Goal: Information Seeking & Learning: Find specific fact

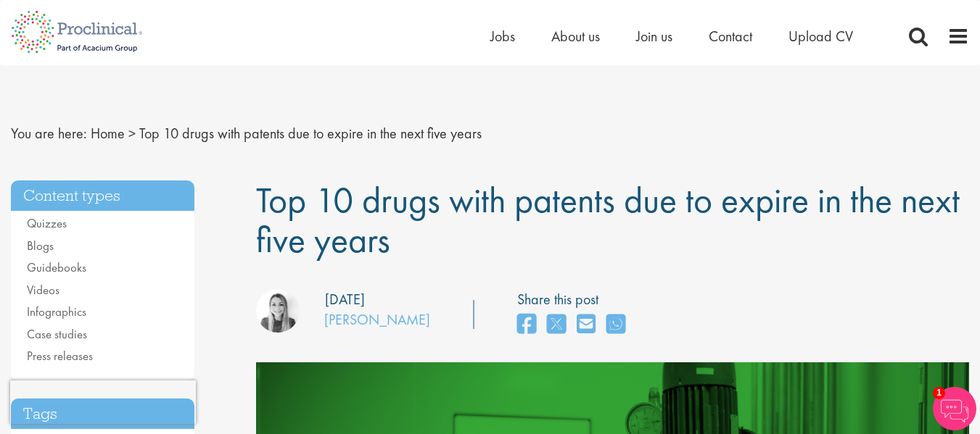
drag, startPoint x: 443, startPoint y: 202, endPoint x: 395, endPoint y: 245, distance: 64.2
click at [395, 245] on h1 "Top 10 drugs with patents due to expire in the next five years" at bounding box center [612, 221] width 713 height 80
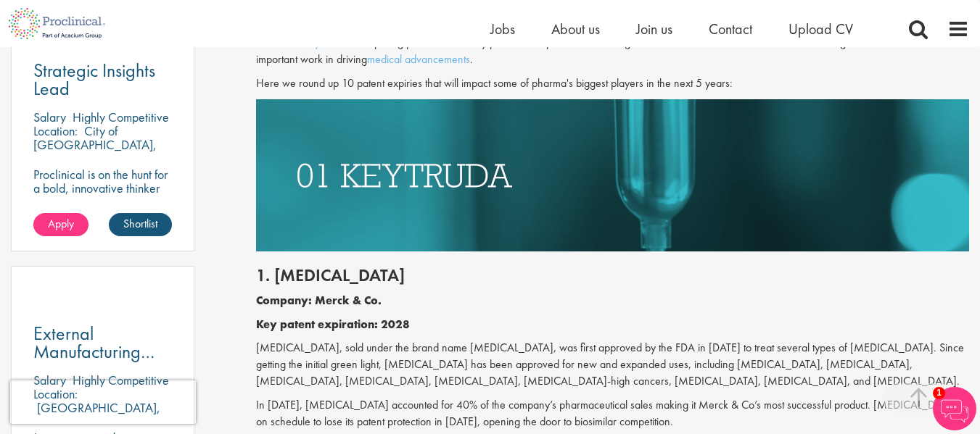
scroll to position [870, 0]
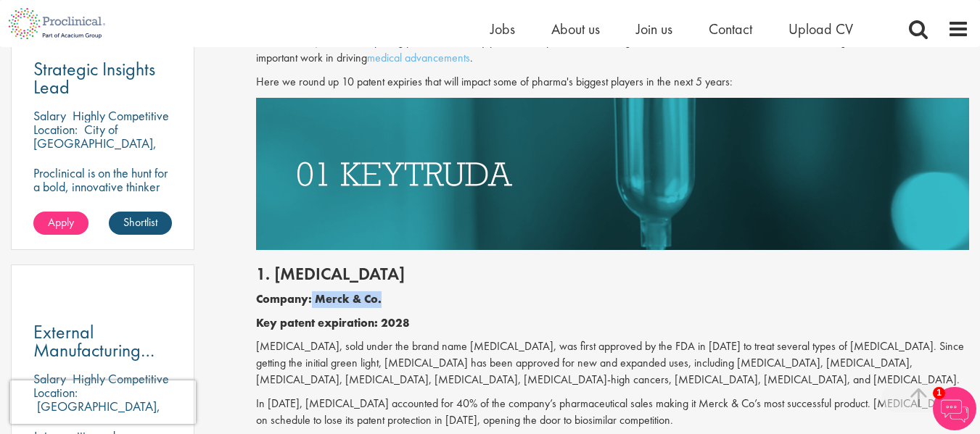
drag, startPoint x: 312, startPoint y: 295, endPoint x: 411, endPoint y: 295, distance: 98.6
click at [411, 295] on p "Company: Merck & Co." at bounding box center [612, 300] width 713 height 17
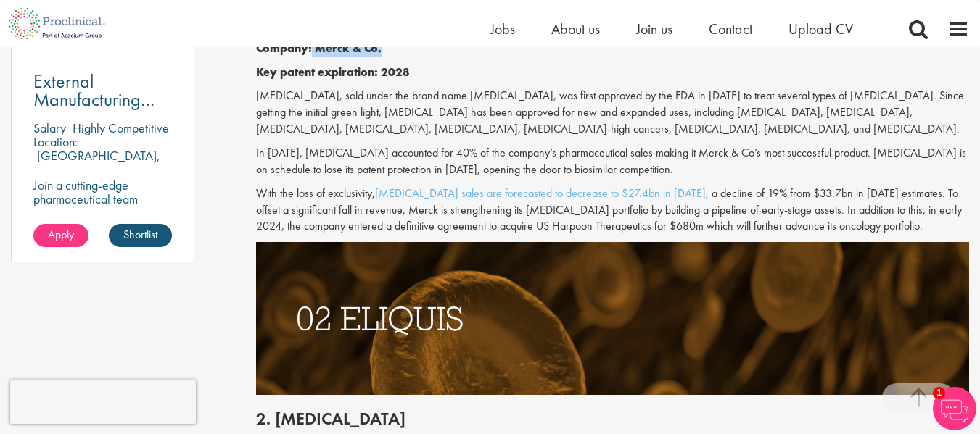
scroll to position [1015, 0]
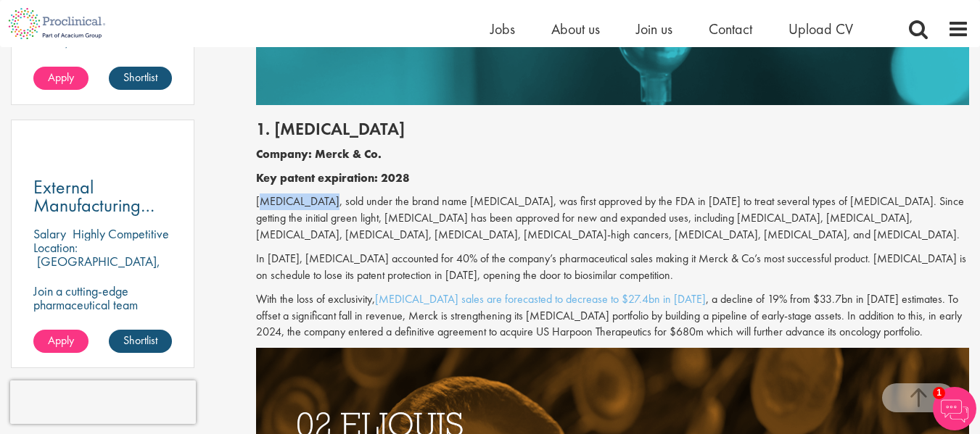
drag, startPoint x: 256, startPoint y: 200, endPoint x: 324, endPoint y: 204, distance: 68.3
click at [324, 204] on p "[MEDICAL_DATA], sold under the brand name [MEDICAL_DATA], was first approved by…" at bounding box center [612, 219] width 713 height 50
copy p "Pembrolizumab"
drag, startPoint x: 384, startPoint y: 179, endPoint x: 417, endPoint y: 184, distance: 33.0
click at [417, 184] on p "Key patent expiration: 2028" at bounding box center [612, 178] width 713 height 17
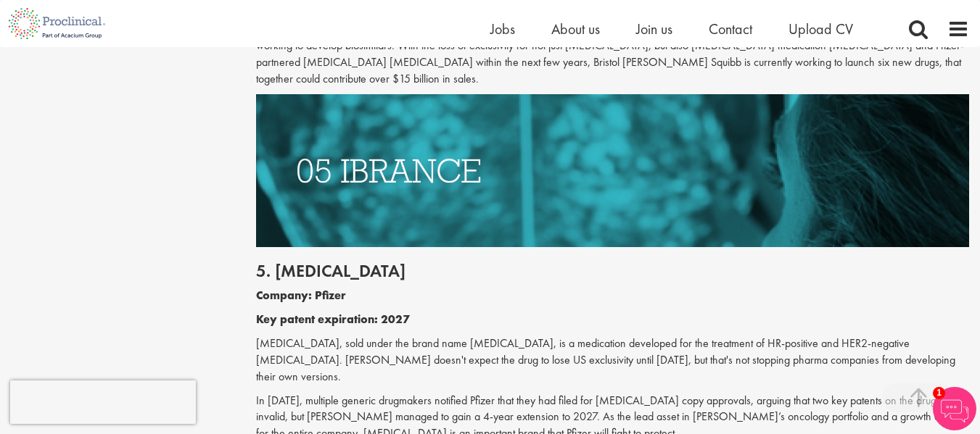
scroll to position [2539, 0]
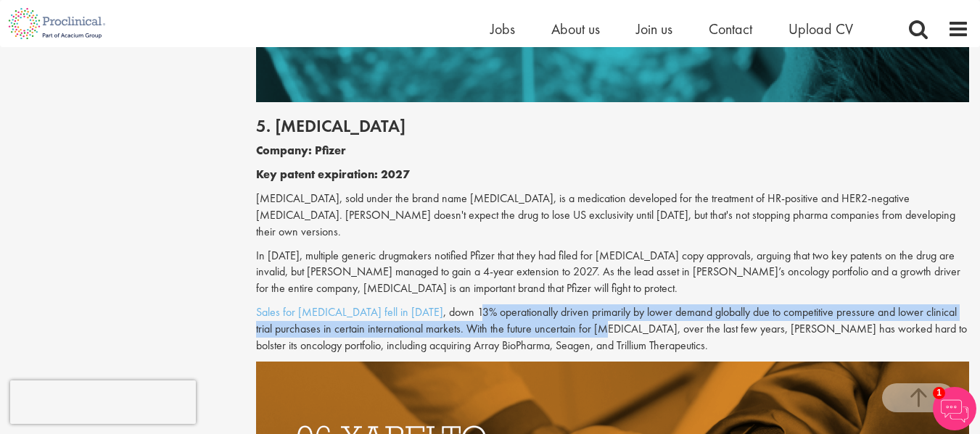
drag, startPoint x: 426, startPoint y: 264, endPoint x: 580, endPoint y: 285, distance: 155.9
click at [580, 305] on p "Sales for Ibrance fell in 2023 , down 13% operationally driven primarily by low…" at bounding box center [612, 330] width 713 height 50
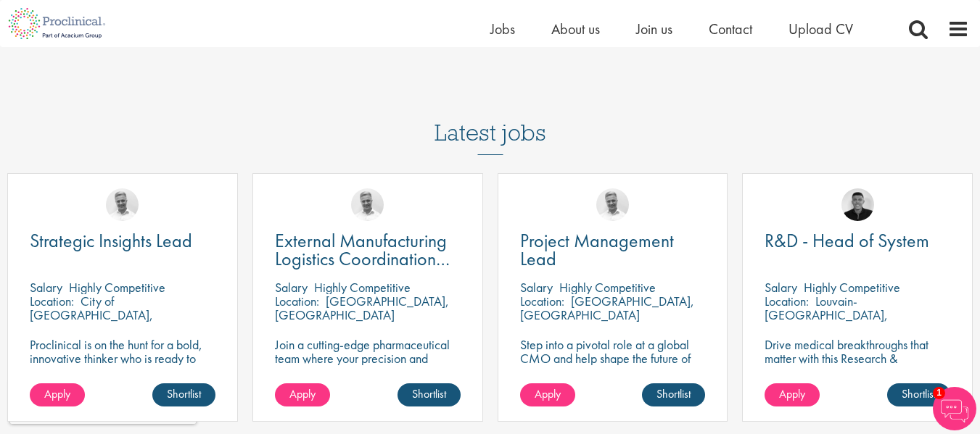
scroll to position [5445, 0]
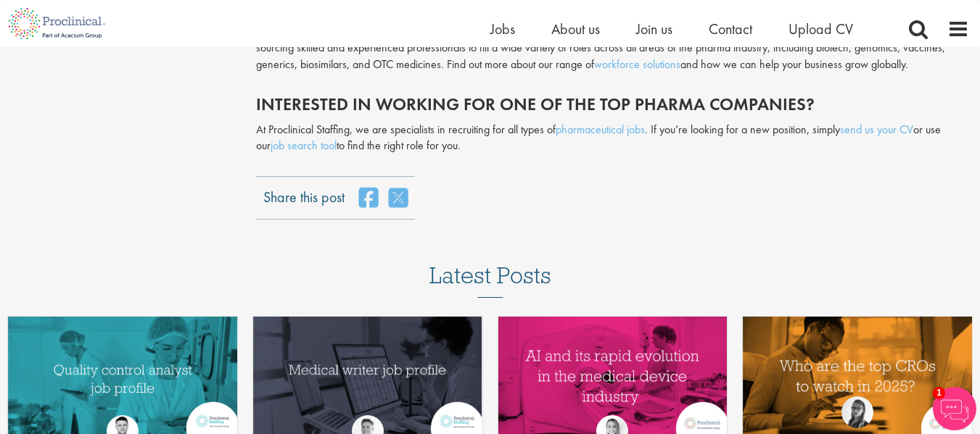
scroll to position [4865, 0]
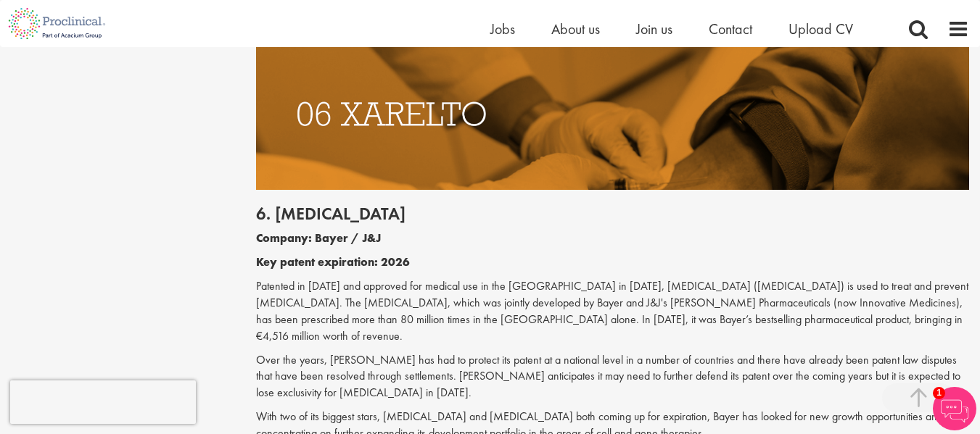
scroll to position [2901, 0]
